Goal: Transaction & Acquisition: Download file/media

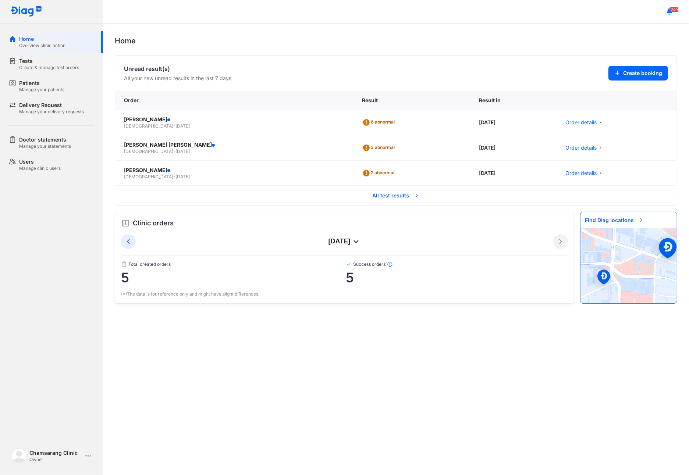
click at [375, 197] on span "All test results" at bounding box center [396, 196] width 56 height 16
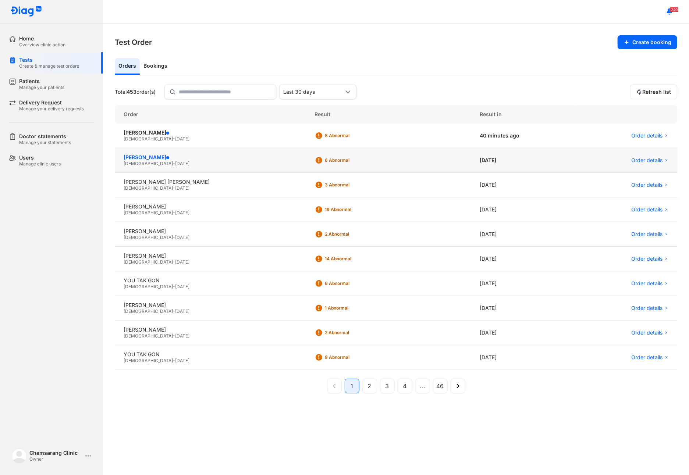
click at [182, 159] on div "[PERSON_NAME]" at bounding box center [210, 157] width 173 height 7
click at [204, 160] on div "[PERSON_NAME]" at bounding box center [210, 157] width 173 height 7
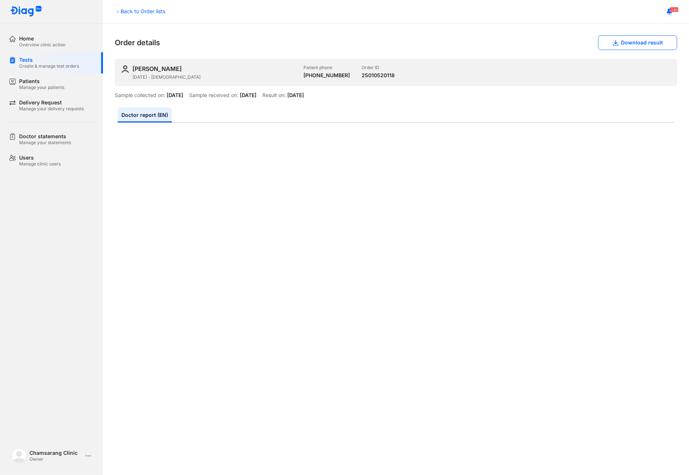
scroll to position [98, 0]
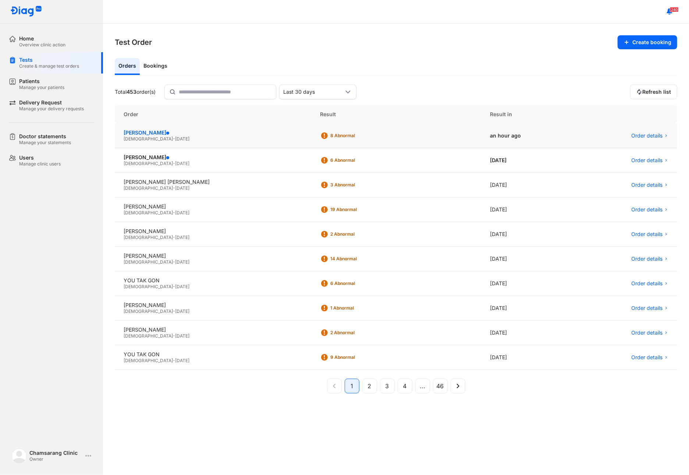
click at [166, 133] on span at bounding box center [167, 133] width 3 height 3
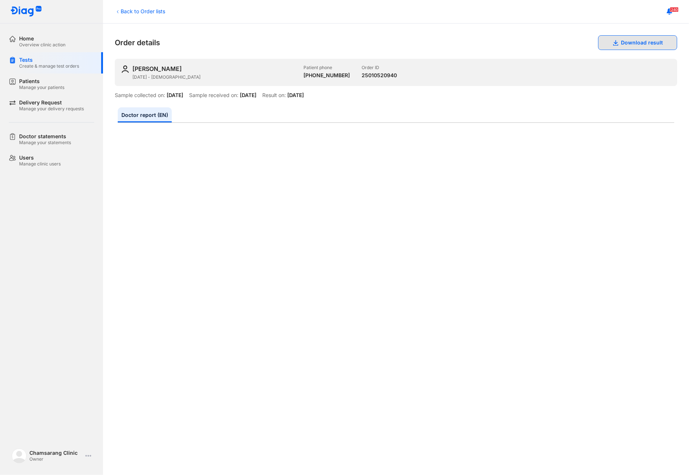
click at [623, 39] on button "Download result" at bounding box center [637, 42] width 79 height 15
